Goal: Information Seeking & Learning: Learn about a topic

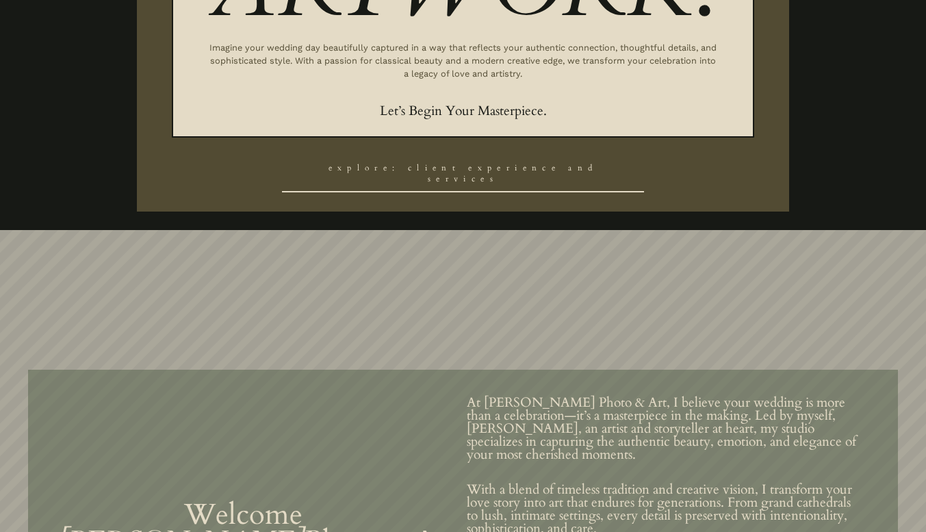
scroll to position [616, 0]
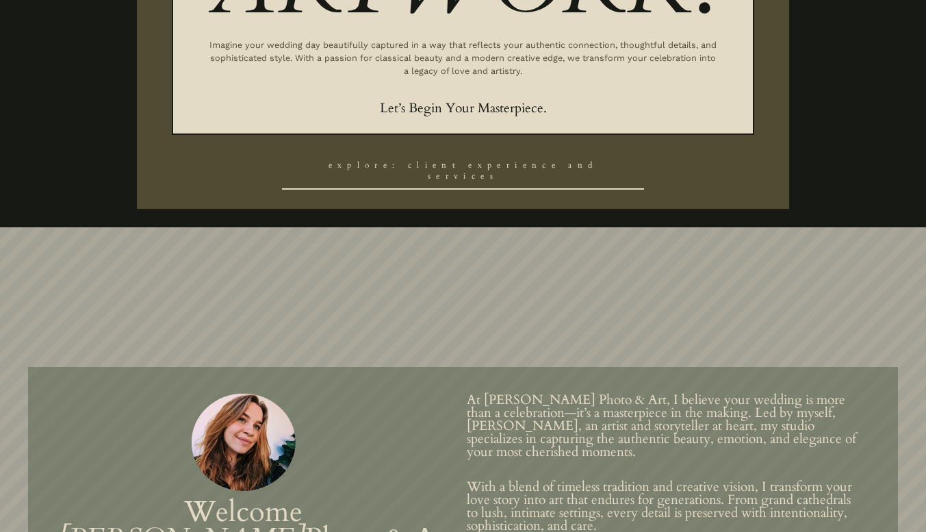
click at [525, 176] on link "Explore: Client Experience and Services" at bounding box center [463, 172] width 363 height 38
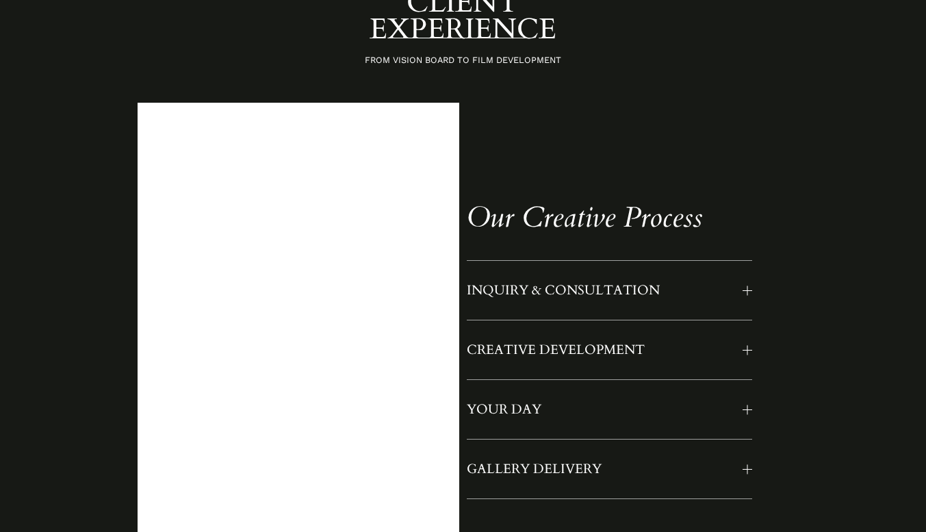
scroll to position [1026, 0]
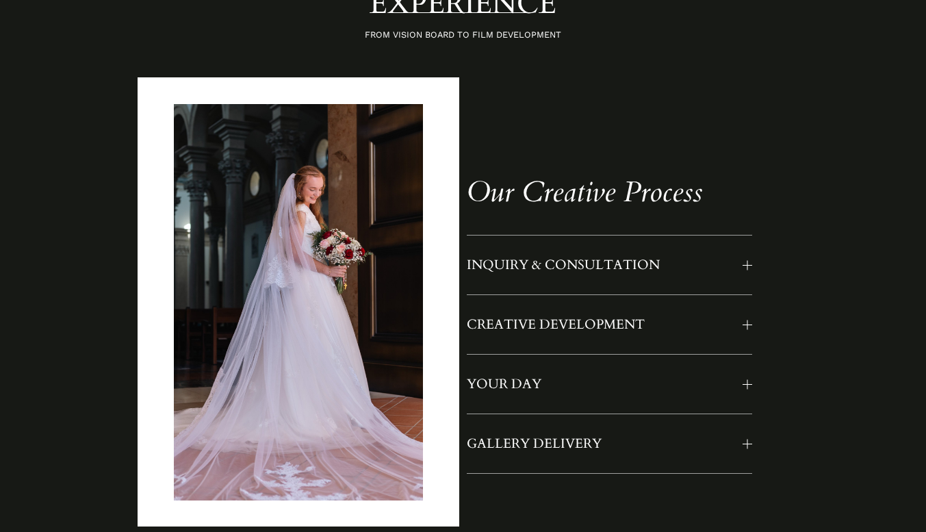
click at [604, 274] on span "INQUIRY & CONSULTATION" at bounding box center [605, 265] width 276 height 18
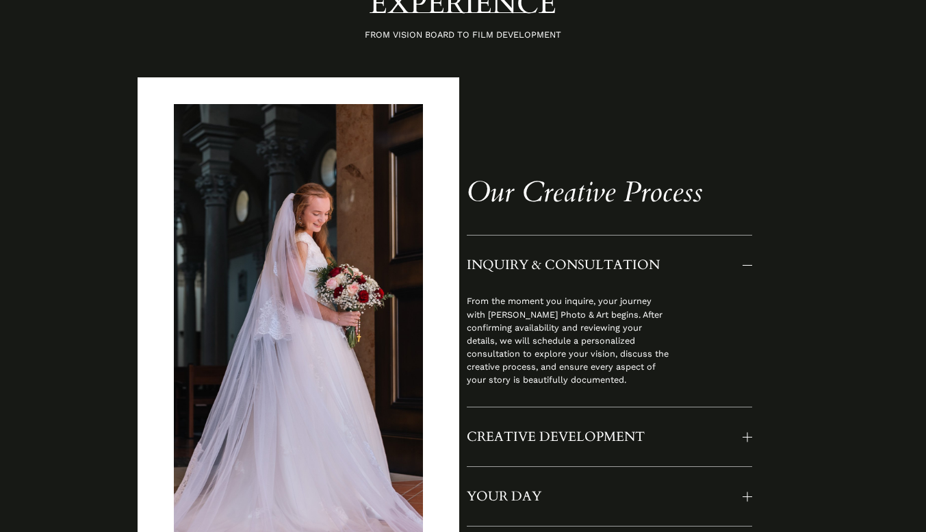
scroll to position [1163, 0]
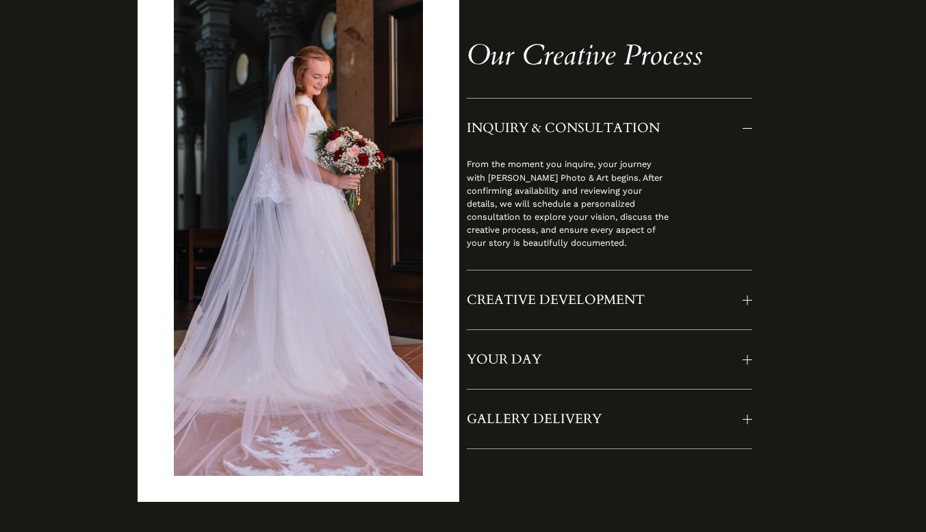
click at [579, 304] on span "CREATIVE DEVELOPMENT" at bounding box center [605, 300] width 276 height 18
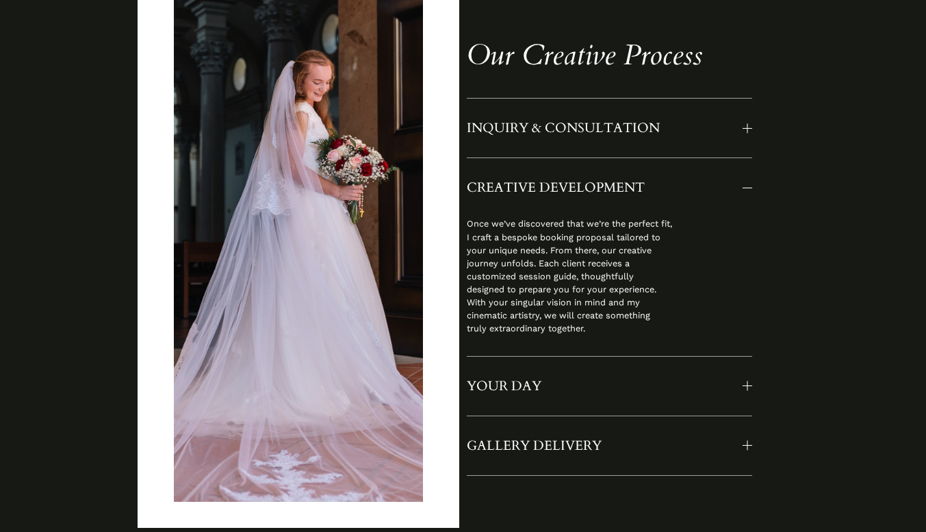
click at [744, 383] on button "YOUR DAY" at bounding box center [609, 385] width 285 height 59
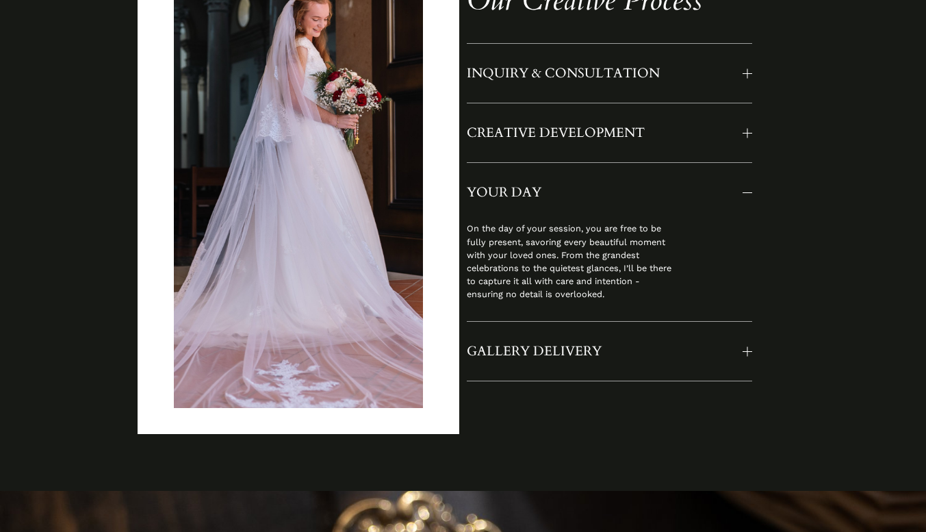
scroll to position [1231, 0]
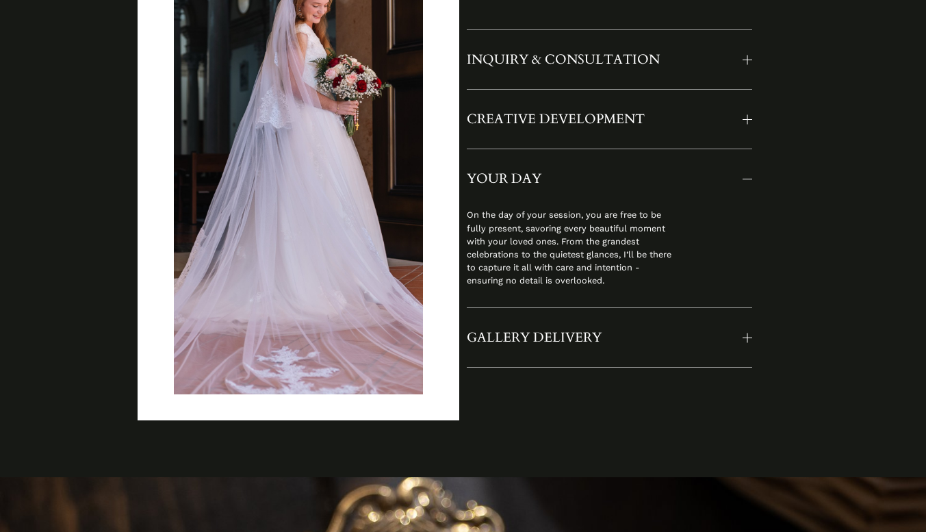
click at [651, 346] on span "GALLERY DELIVERY" at bounding box center [605, 337] width 276 height 18
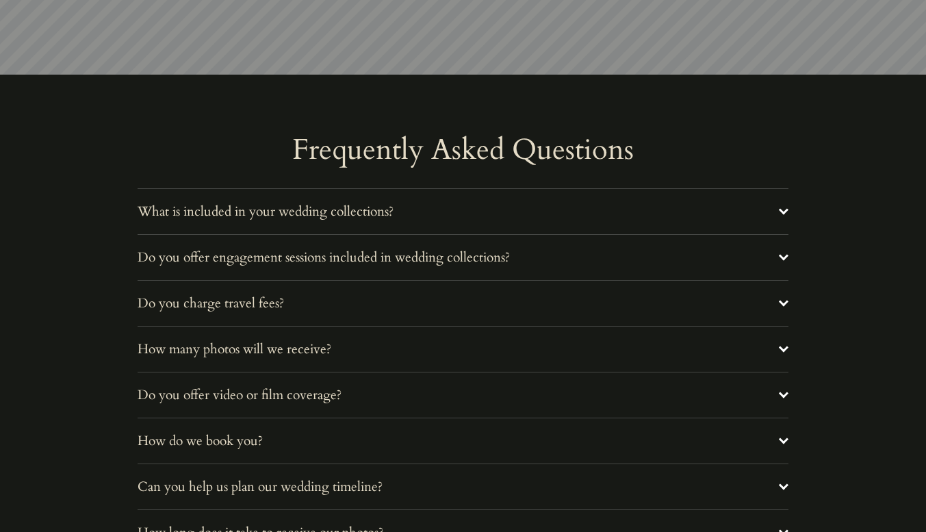
scroll to position [4721, 0]
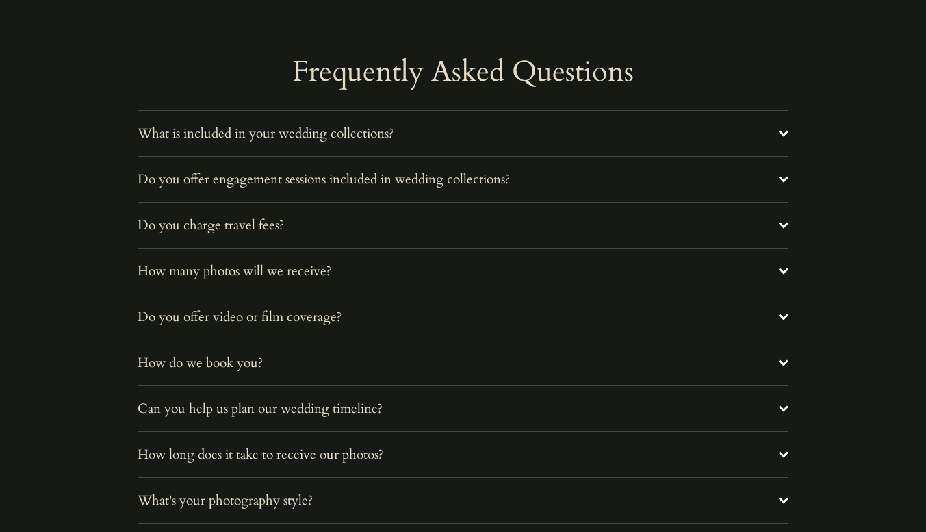
click at [749, 188] on span "Do you offer engagement sessions included in wedding collections?" at bounding box center [458, 179] width 641 height 18
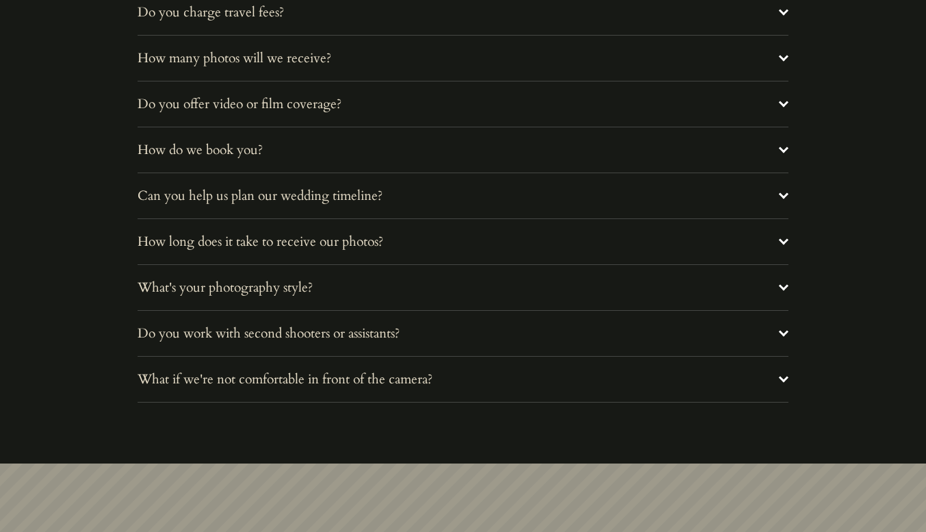
scroll to position [4994, 0]
click at [512, 213] on button "Can you help us plan our wedding timeline?" at bounding box center [463, 194] width 651 height 45
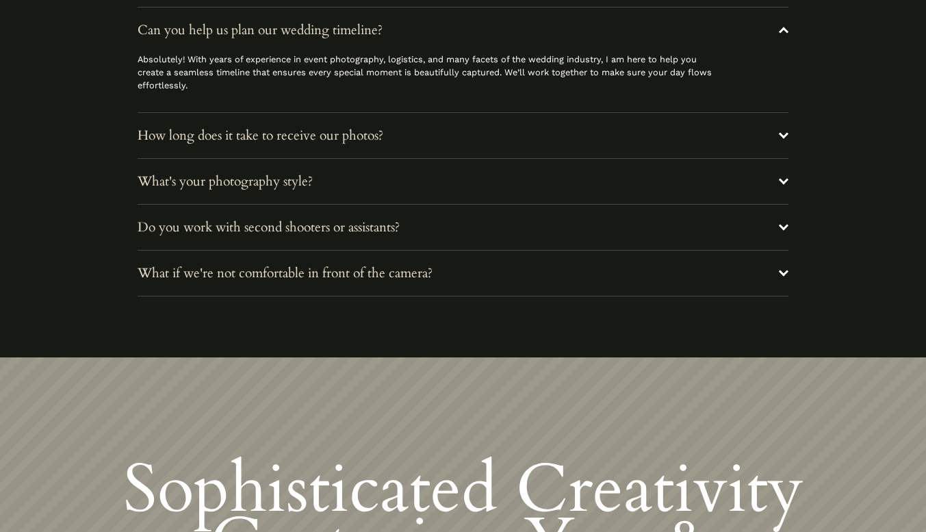
scroll to position [5199, 0]
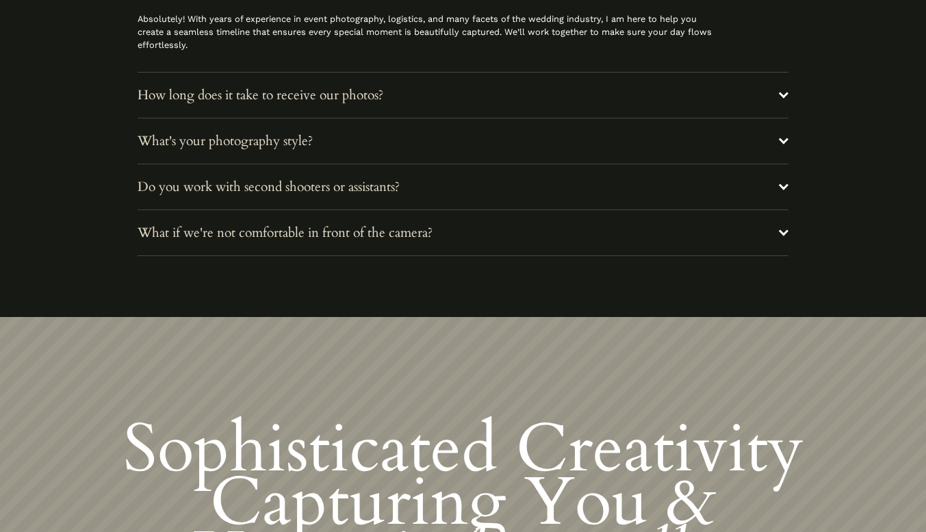
click at [534, 150] on span "What's your photography style?" at bounding box center [458, 141] width 641 height 18
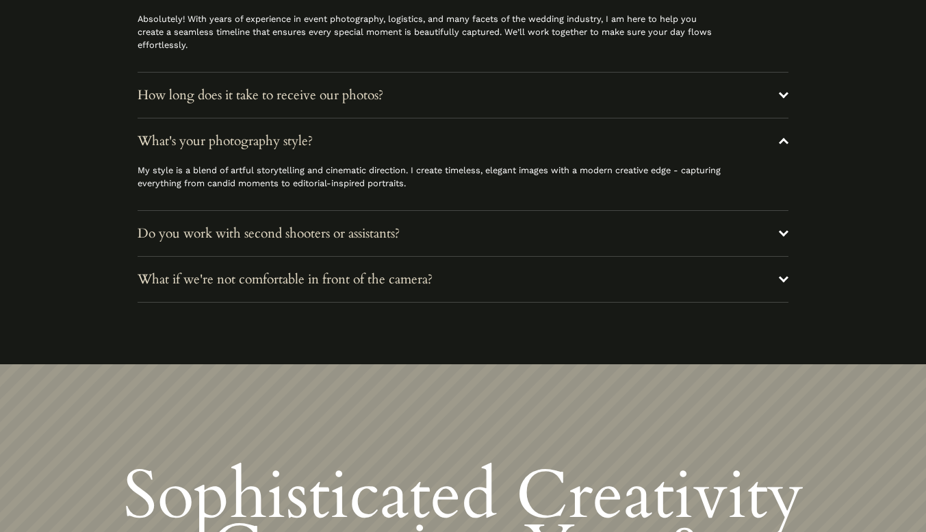
click at [501, 250] on button "Do you work with second shooters or assistants?" at bounding box center [463, 233] width 651 height 45
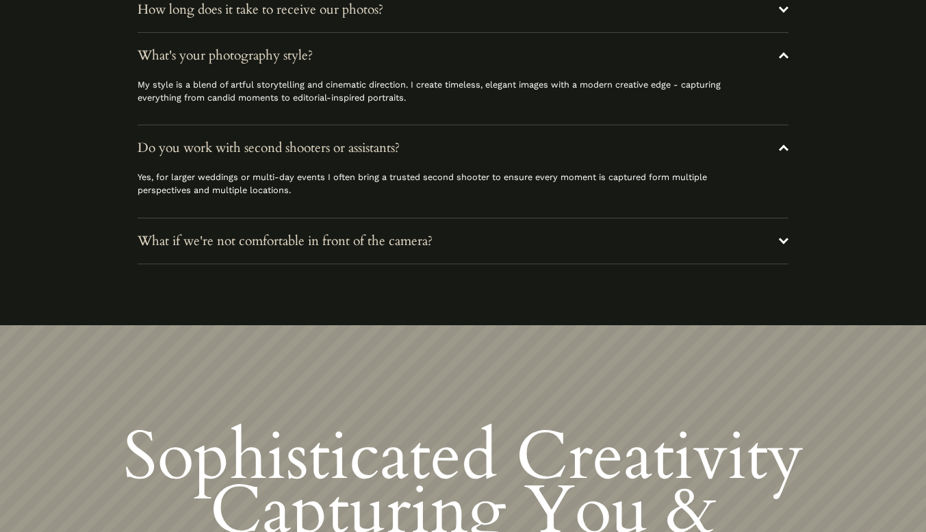
scroll to position [5336, 0]
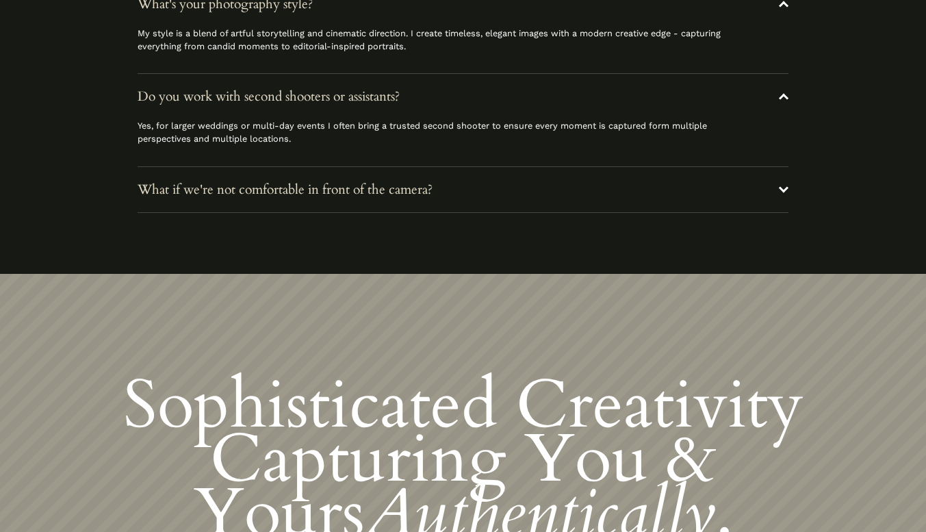
click at [508, 198] on span "What if we're not comfortable in front of the camera?" at bounding box center [458, 190] width 641 height 18
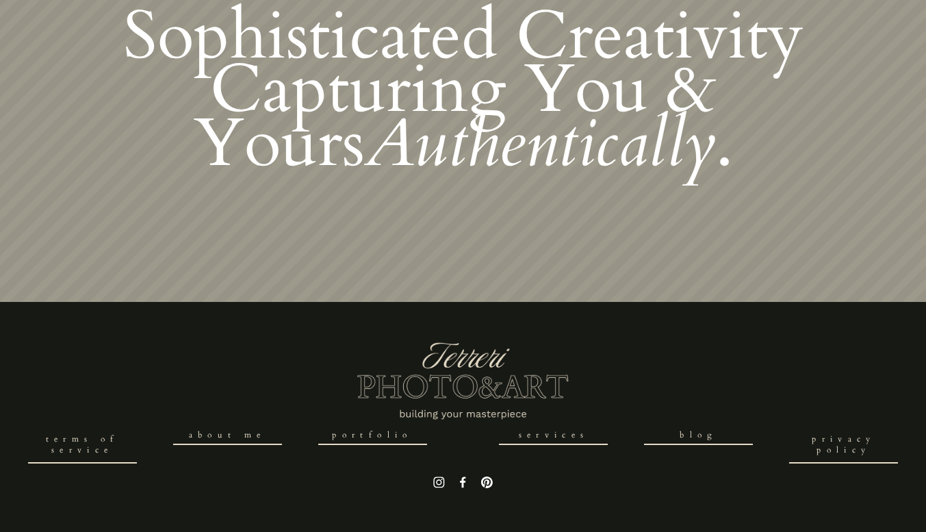
scroll to position [5788, 0]
